Goal: Task Accomplishment & Management: Manage account settings

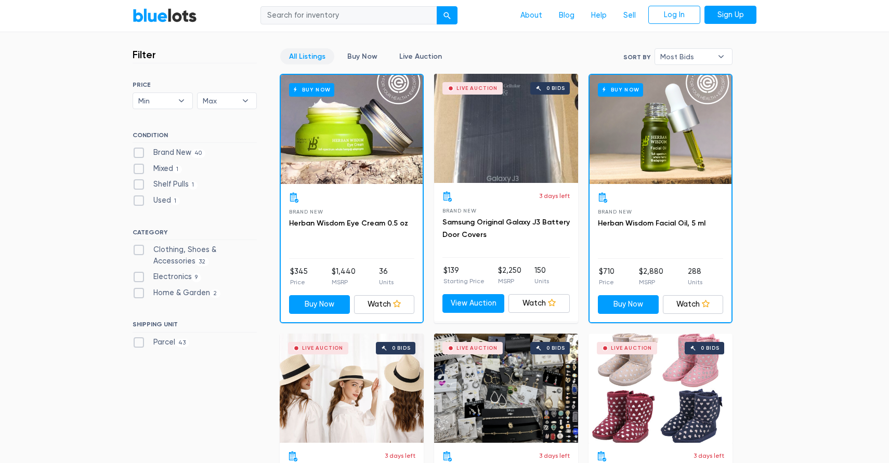
scroll to position [121, 0]
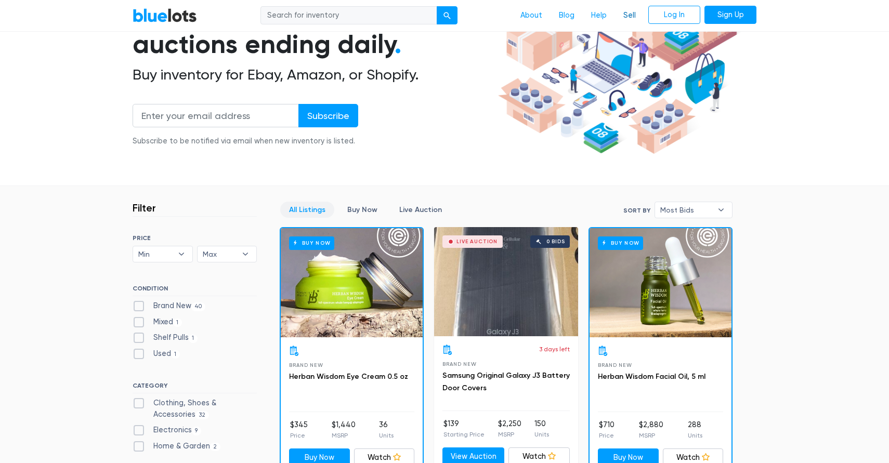
click at [633, 12] on link "Sell" at bounding box center [629, 16] width 29 height 20
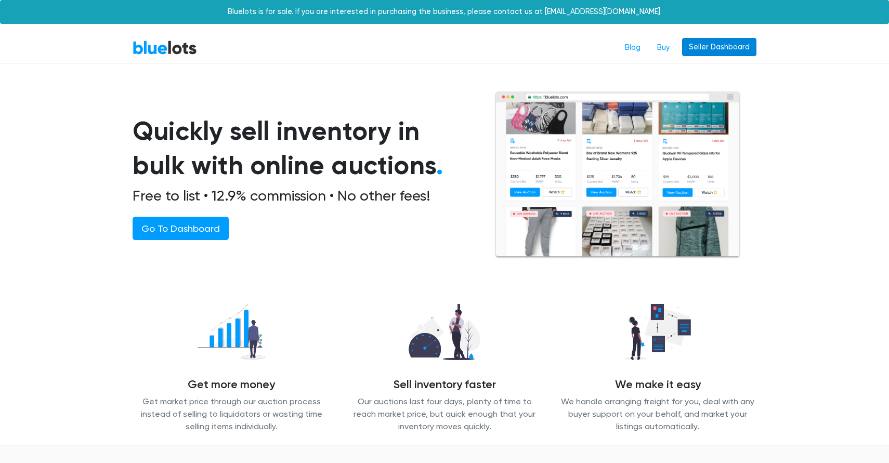
click at [722, 49] on link "Seller Dashboard" at bounding box center [719, 47] width 74 height 19
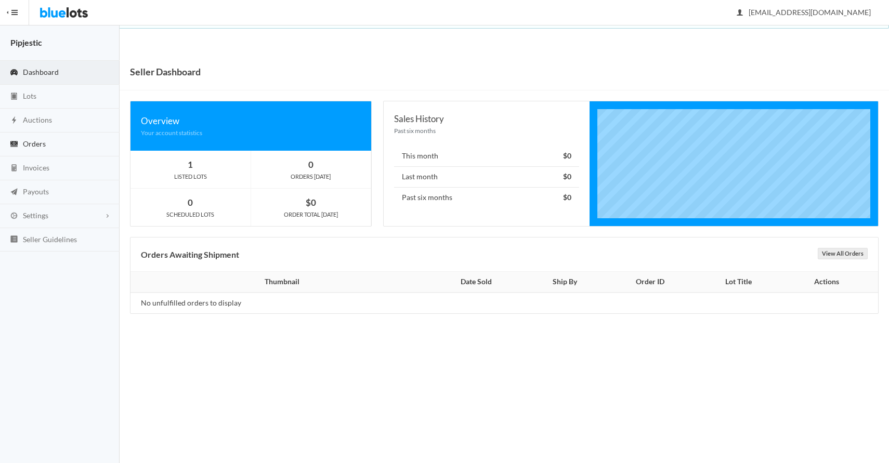
click at [48, 144] on link "Orders" at bounding box center [60, 145] width 120 height 24
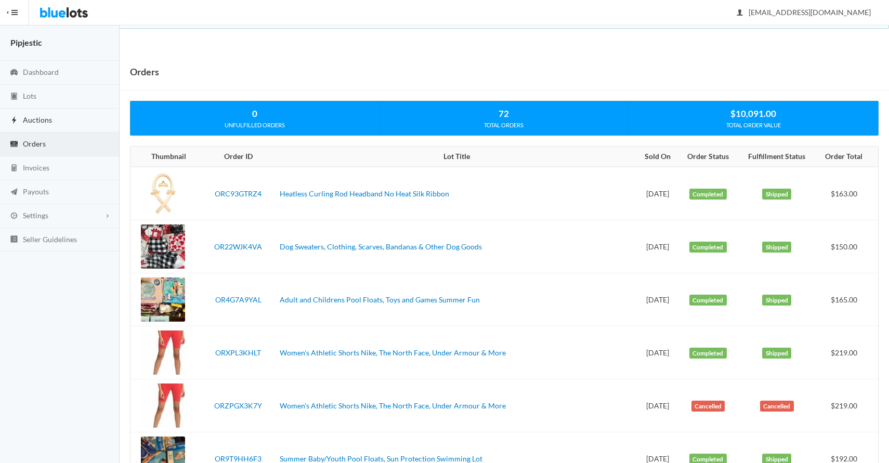
click at [46, 121] on span "Auctions" at bounding box center [37, 119] width 29 height 9
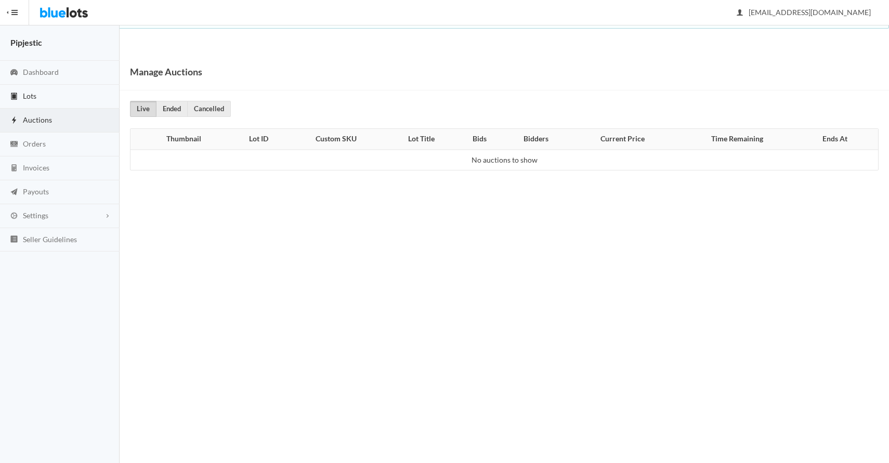
click at [47, 100] on link "Lots" at bounding box center [60, 97] width 120 height 24
